Goal: Entertainment & Leisure: Consume media (video, audio)

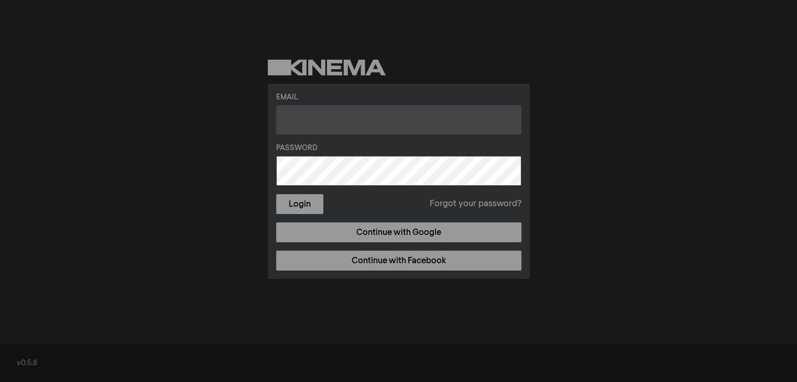
click at [387, 122] on input "text" at bounding box center [398, 119] width 245 height 29
type input "[EMAIL_ADDRESS][DOMAIN_NAME]"
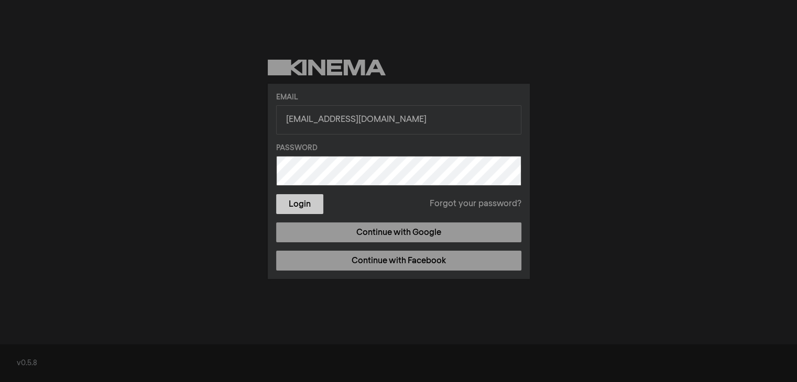
click at [284, 208] on button "Login" at bounding box center [299, 204] width 47 height 20
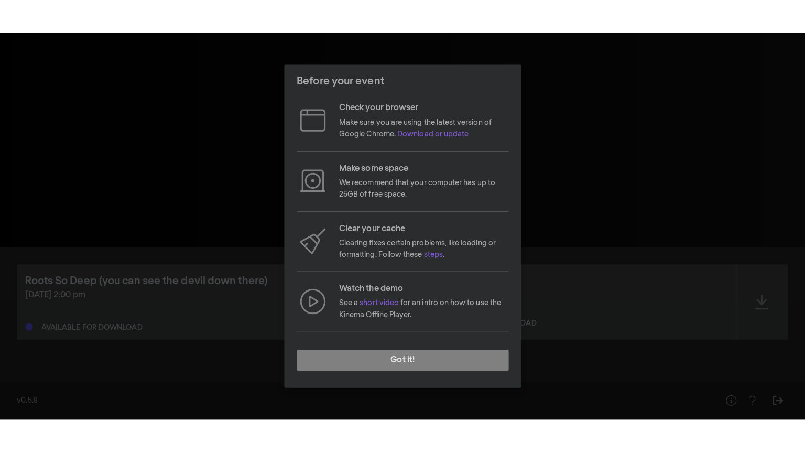
scroll to position [79, 0]
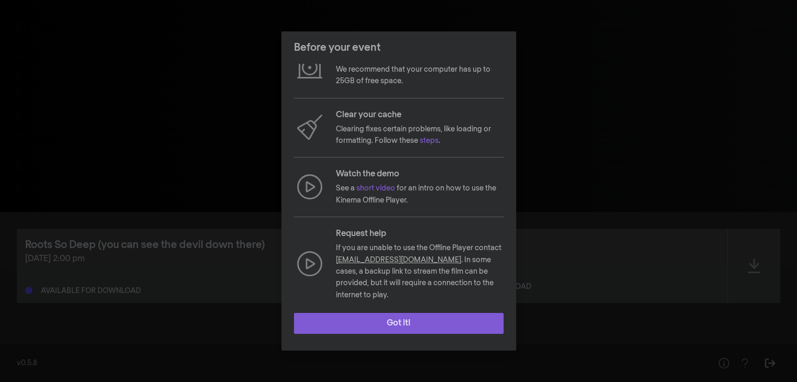
click at [408, 323] on button "Got it!" at bounding box center [399, 323] width 210 height 21
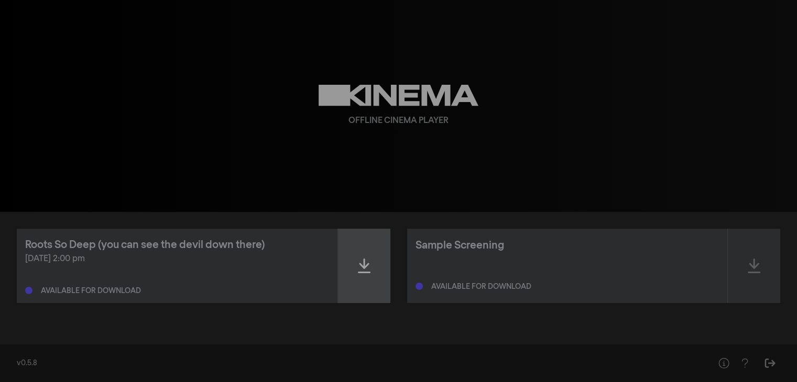
click at [359, 257] on div at bounding box center [364, 266] width 52 height 74
click at [364, 257] on div at bounding box center [364, 266] width 52 height 74
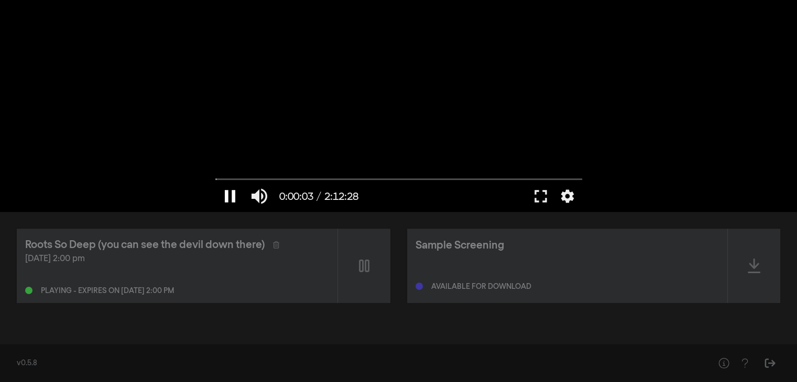
click at [229, 201] on button "pause" at bounding box center [229, 196] width 29 height 31
type input "4.242905"
click at [539, 193] on button "fullscreen" at bounding box center [540, 196] width 29 height 31
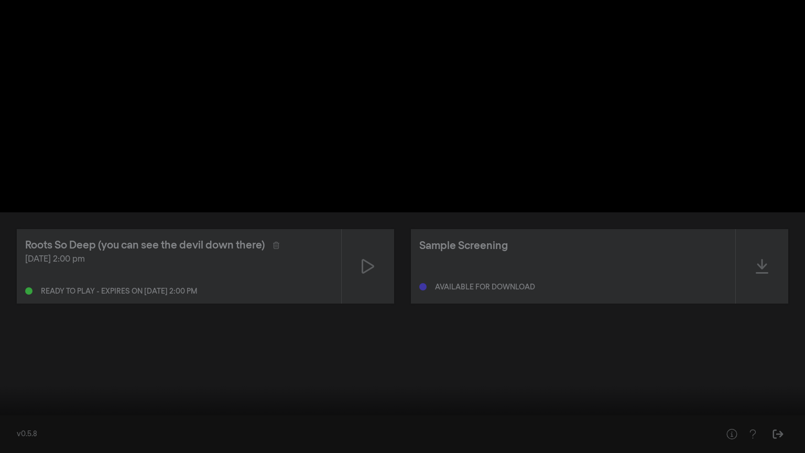
click at [743, 382] on button "fullscreen_exit" at bounding box center [757, 436] width 29 height 31
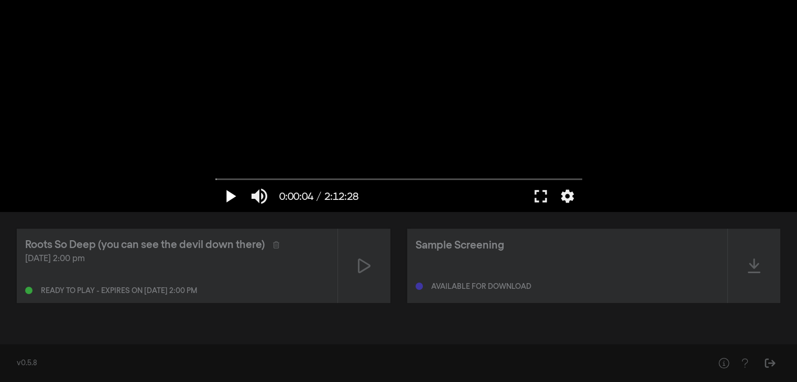
click at [227, 185] on button "play_arrow" at bounding box center [229, 196] width 29 height 31
click at [226, 194] on button "pause" at bounding box center [229, 196] width 29 height 31
click at [311, 178] on input "Seek" at bounding box center [398, 179] width 367 height 6
click at [226, 190] on button "play_arrow" at bounding box center [229, 196] width 29 height 31
click at [300, 111] on div at bounding box center [398, 106] width 377 height 212
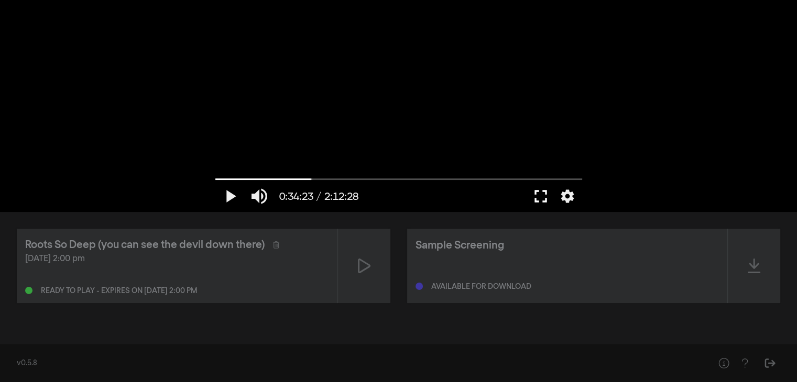
click at [544, 189] on button "fullscreen" at bounding box center [540, 196] width 29 height 31
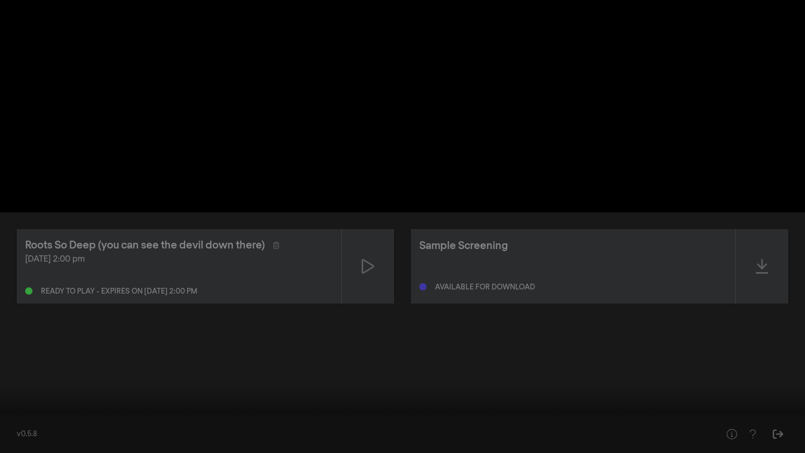
drag, startPoint x: 209, startPoint y: 419, endPoint x: 0, endPoint y: 409, distance: 208.7
click at [5, 382] on input "Seek" at bounding box center [402, 420] width 794 height 6
click at [14, 382] on button "play_arrow" at bounding box center [19, 436] width 29 height 31
click at [15, 382] on button "pause" at bounding box center [19, 436] width 29 height 31
type input "1.479205"
